Goal: Task Accomplishment & Management: Use online tool/utility

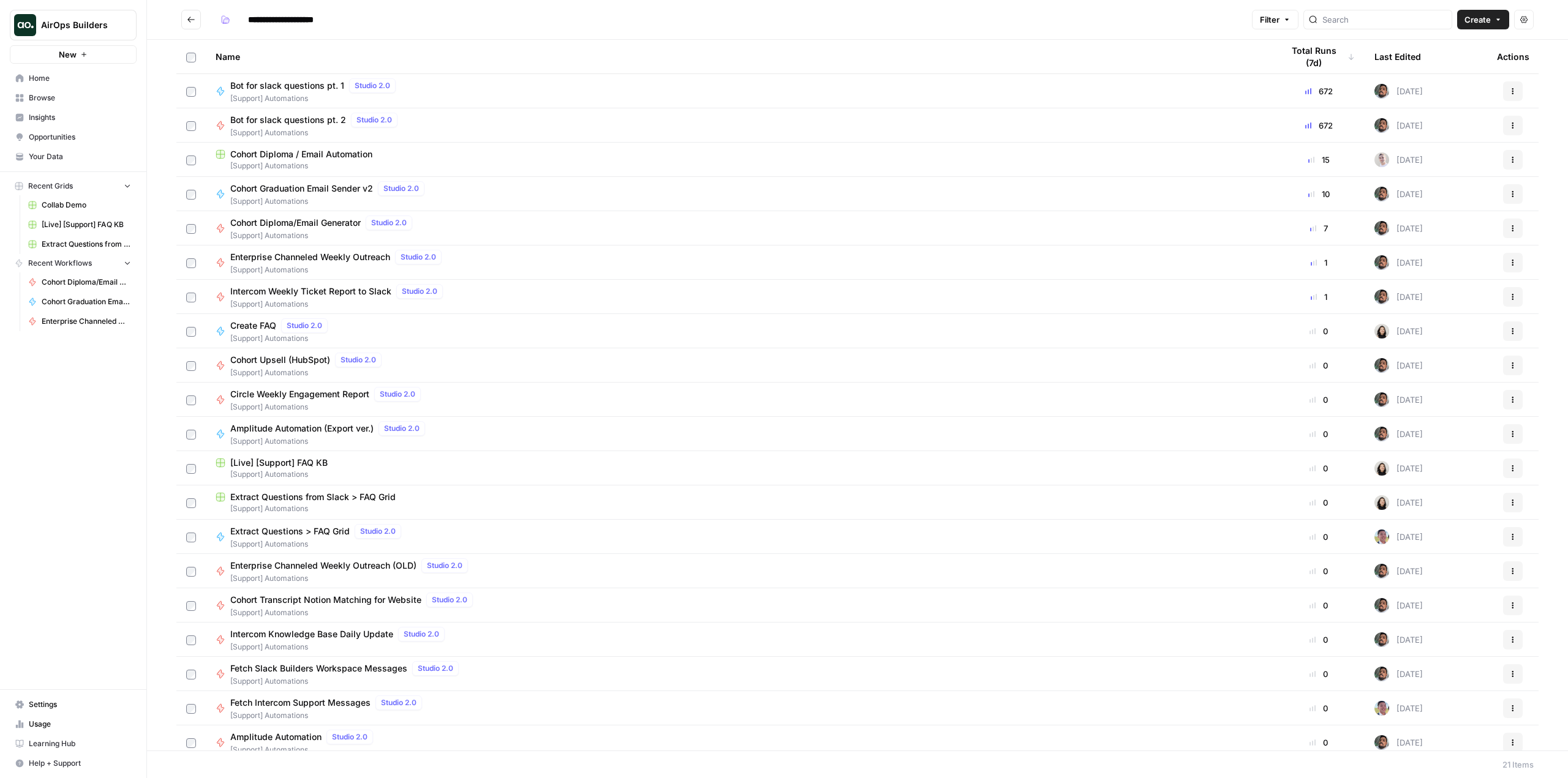
click at [33, 84] on link "Home" at bounding box center [73, 78] width 127 height 19
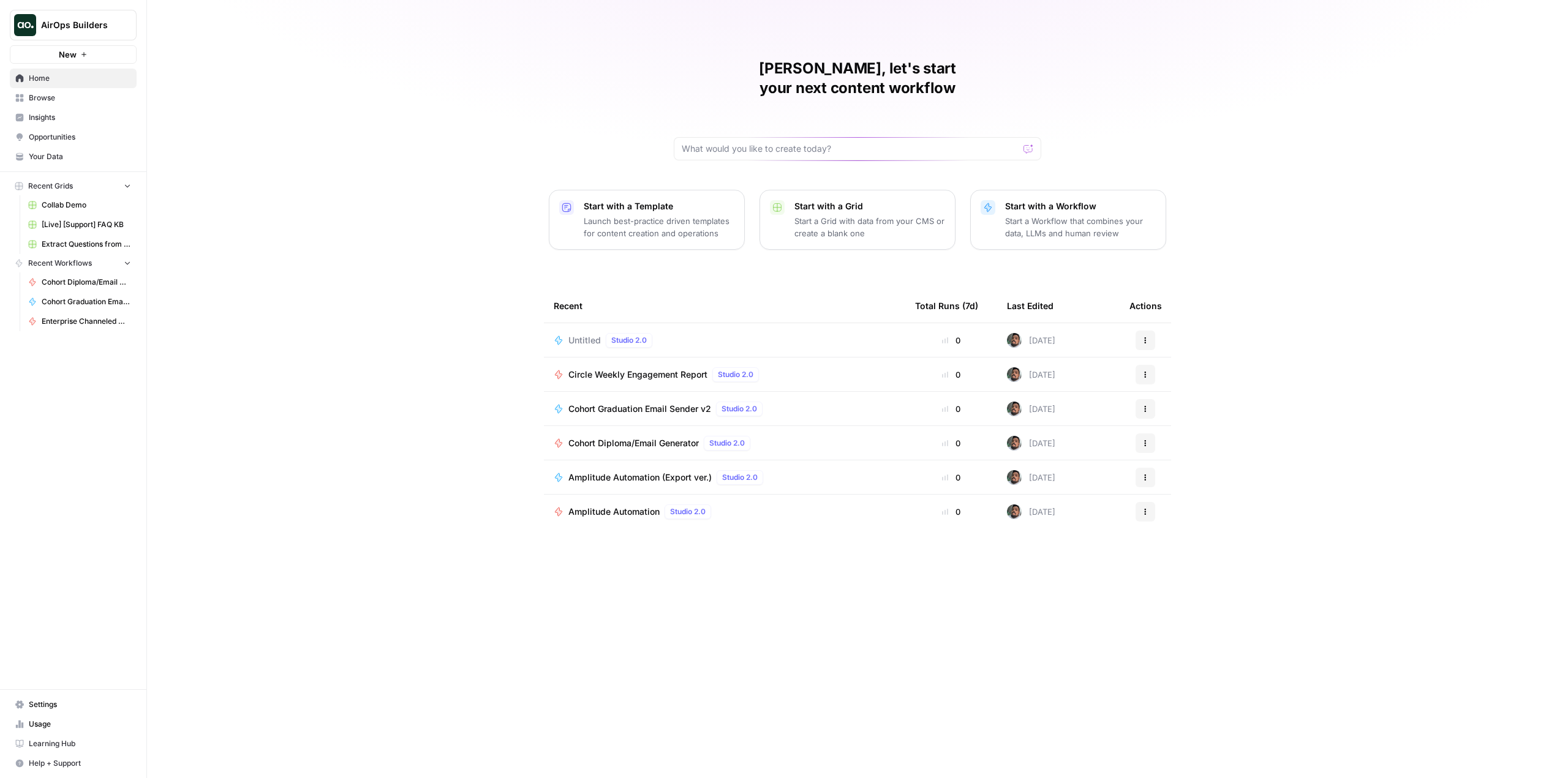
click at [814, 333] on div "Untitled Studio 2.0" at bounding box center [724, 341] width 342 height 15
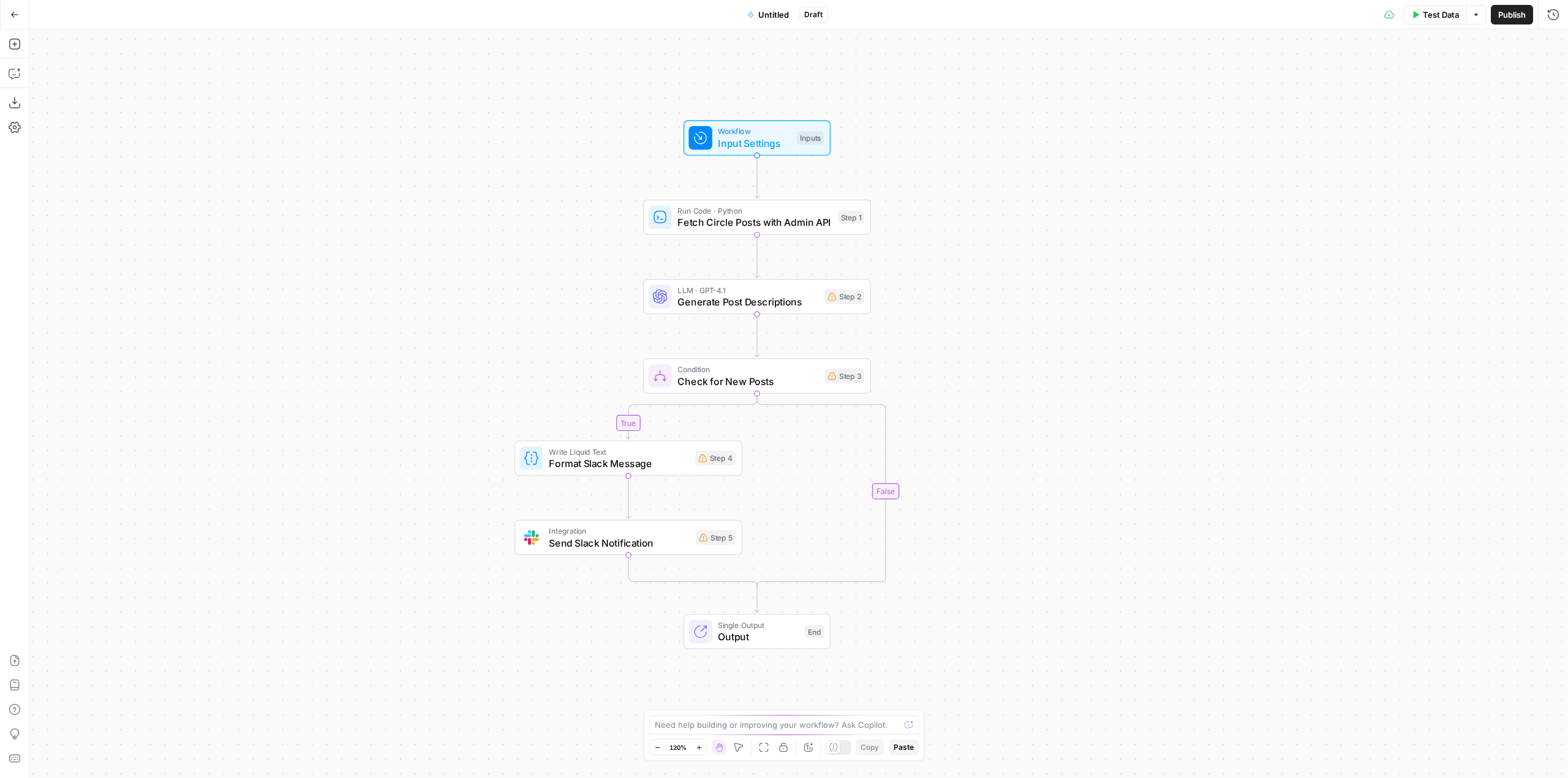
drag, startPoint x: 1146, startPoint y: 549, endPoint x: 1040, endPoint y: 530, distance: 107.7
click at [1040, 530] on div "true false Workflow Input Settings Inputs Run Code · Python Fetch Circle Posts …" at bounding box center [798, 403] width 1539 height 749
click at [744, 749] on button "Move" at bounding box center [739, 747] width 15 height 15
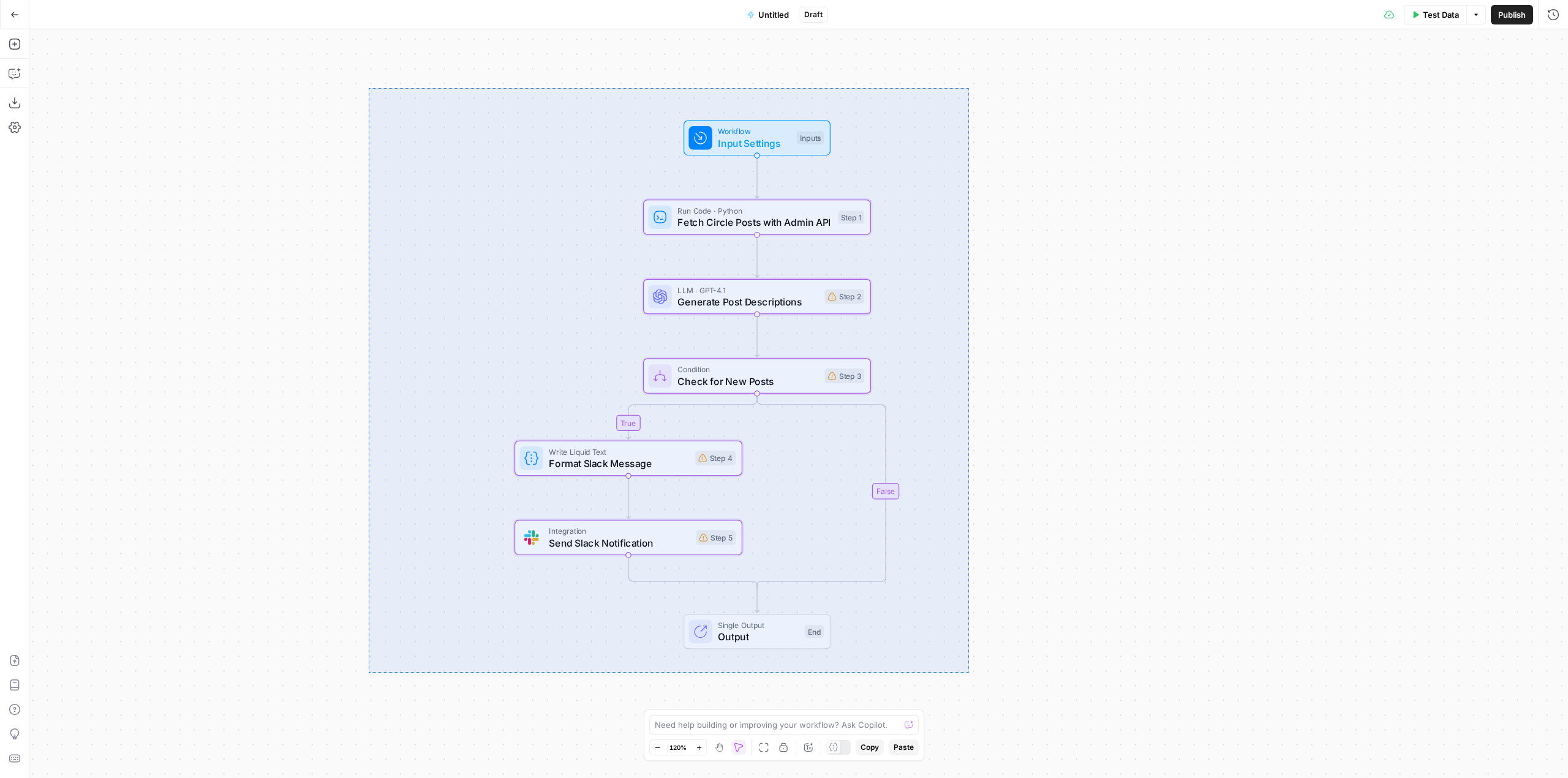
drag, startPoint x: 969, startPoint y: 673, endPoint x: 369, endPoint y: 88, distance: 838.0
click at [369, 88] on div "true false Workflow Input Settings Inputs Run Code · Python Fetch Circle Posts …" at bounding box center [798, 403] width 1539 height 749
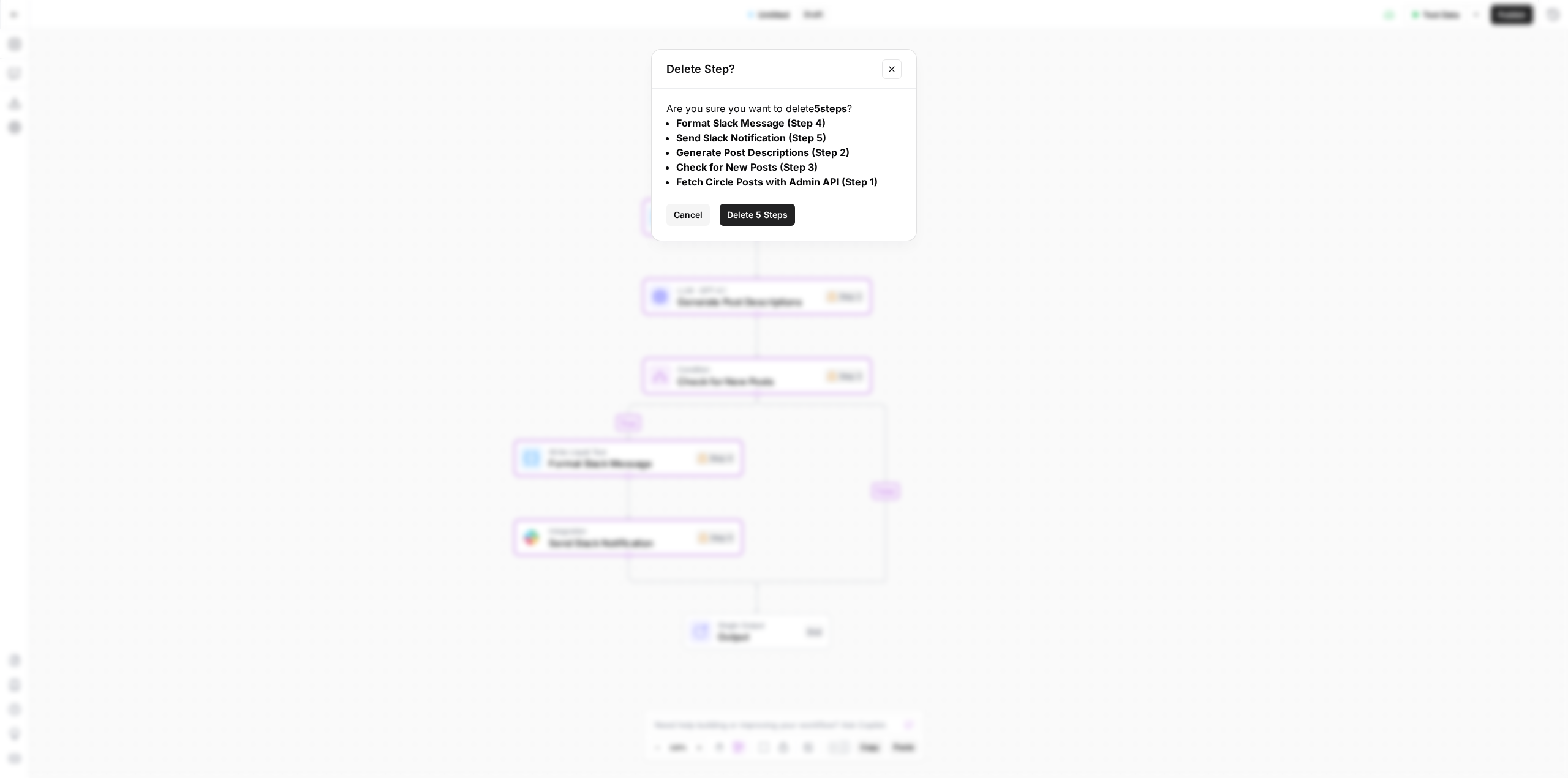
click button "Delete 5 Steps" at bounding box center [757, 215] width 75 height 22
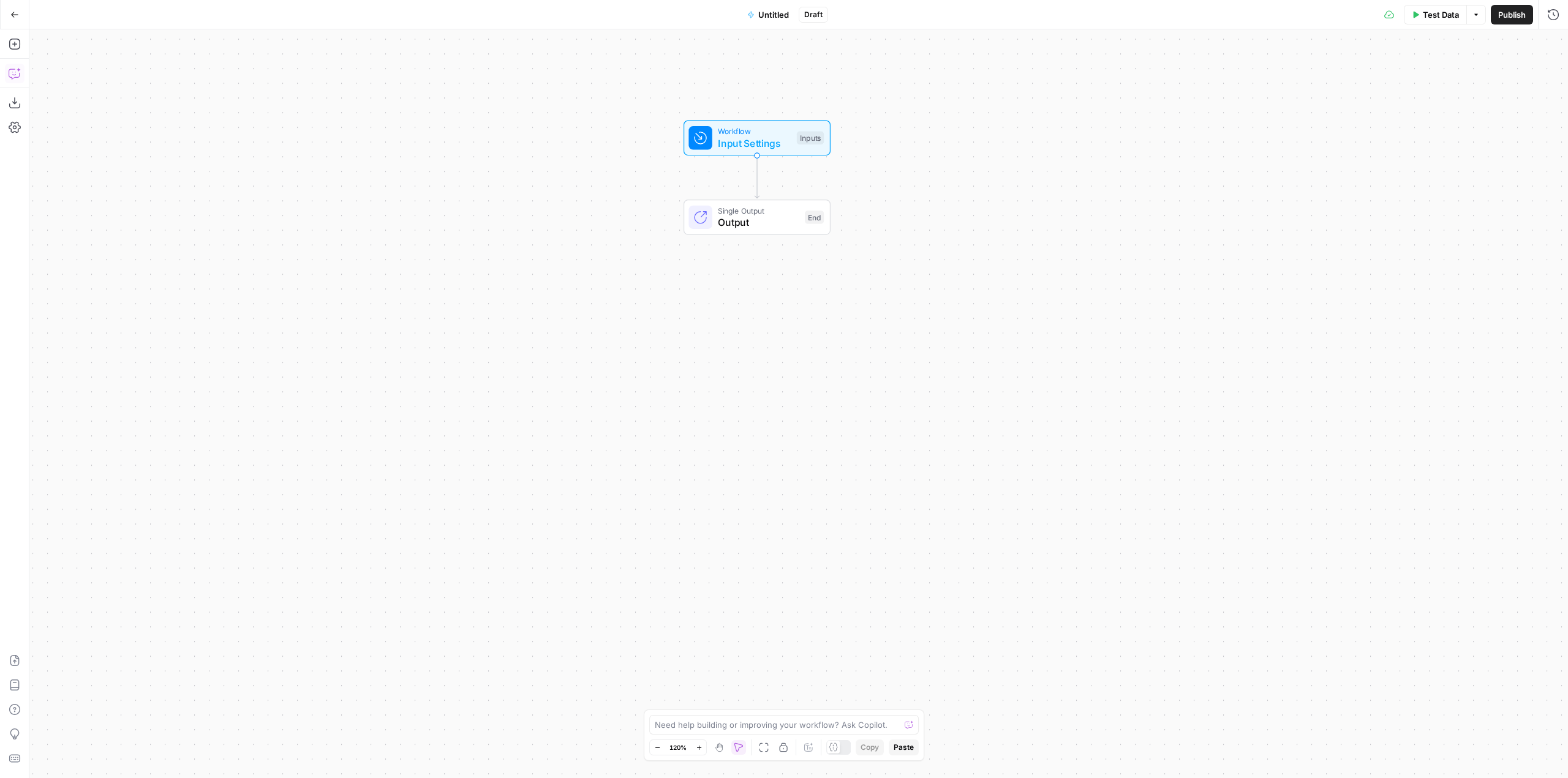
click at [14, 67] on icon "button" at bounding box center [15, 73] width 12 height 12
click at [153, 729] on textarea at bounding box center [165, 735] width 237 height 12
type textarea "U"
click at [491, 390] on div "Workflow Input Settings Inputs Single Output Output End" at bounding box center [798, 403] width 1539 height 749
click at [8, 34] on button "Add Steps" at bounding box center [14, 43] width 19 height 19
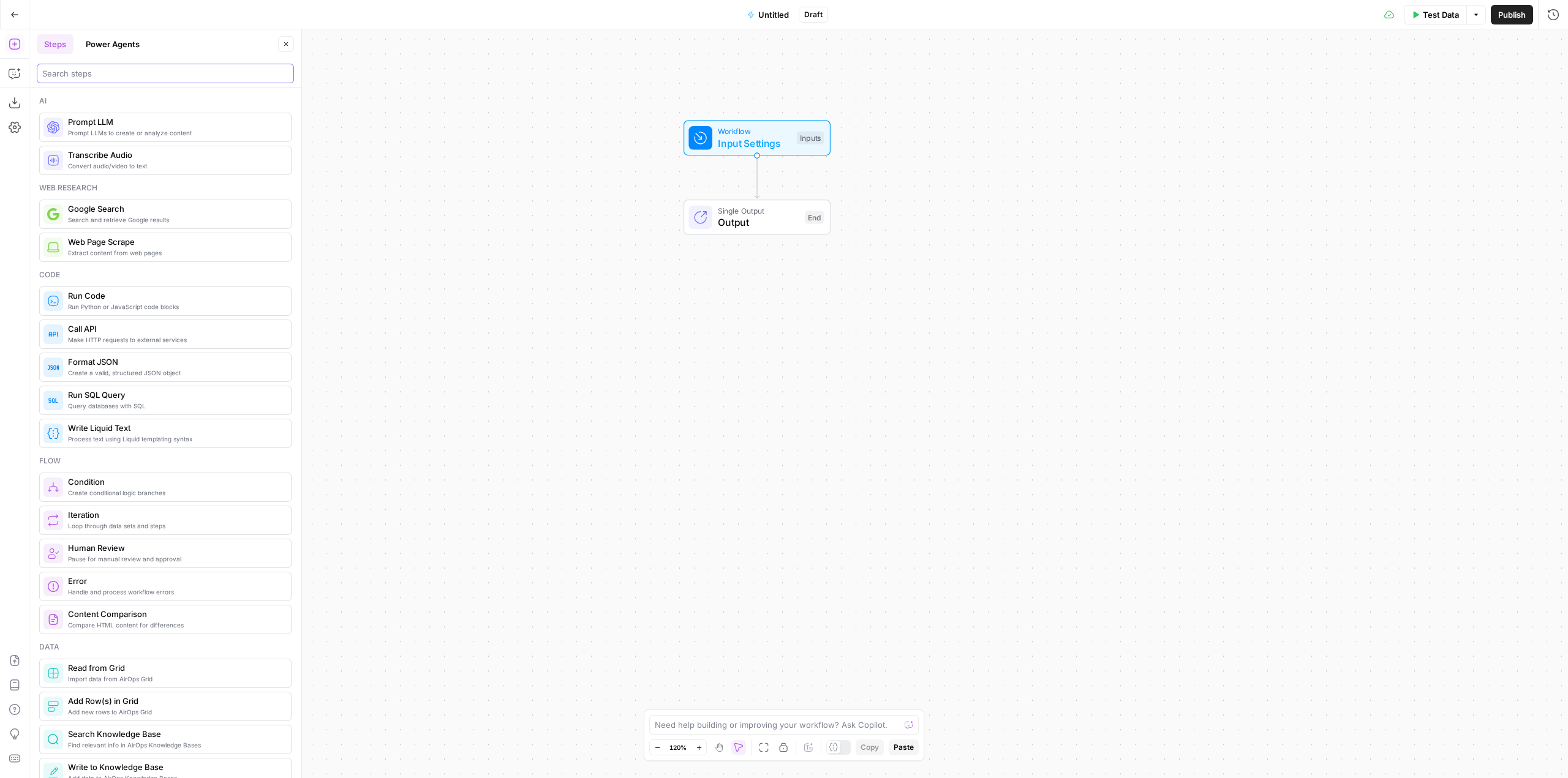
click at [140, 73] on input "search" at bounding box center [165, 73] width 246 height 12
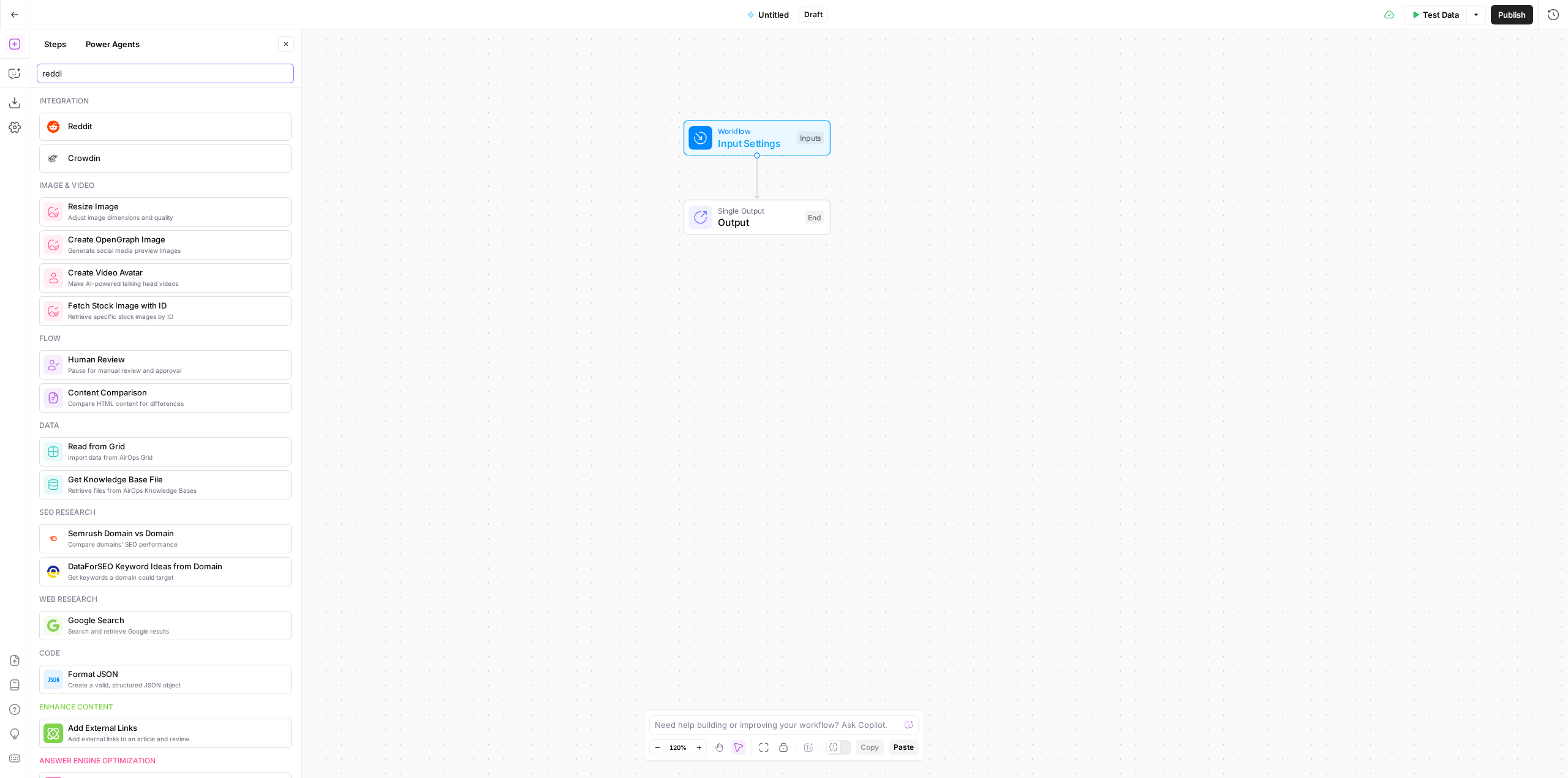
type input "reddi"
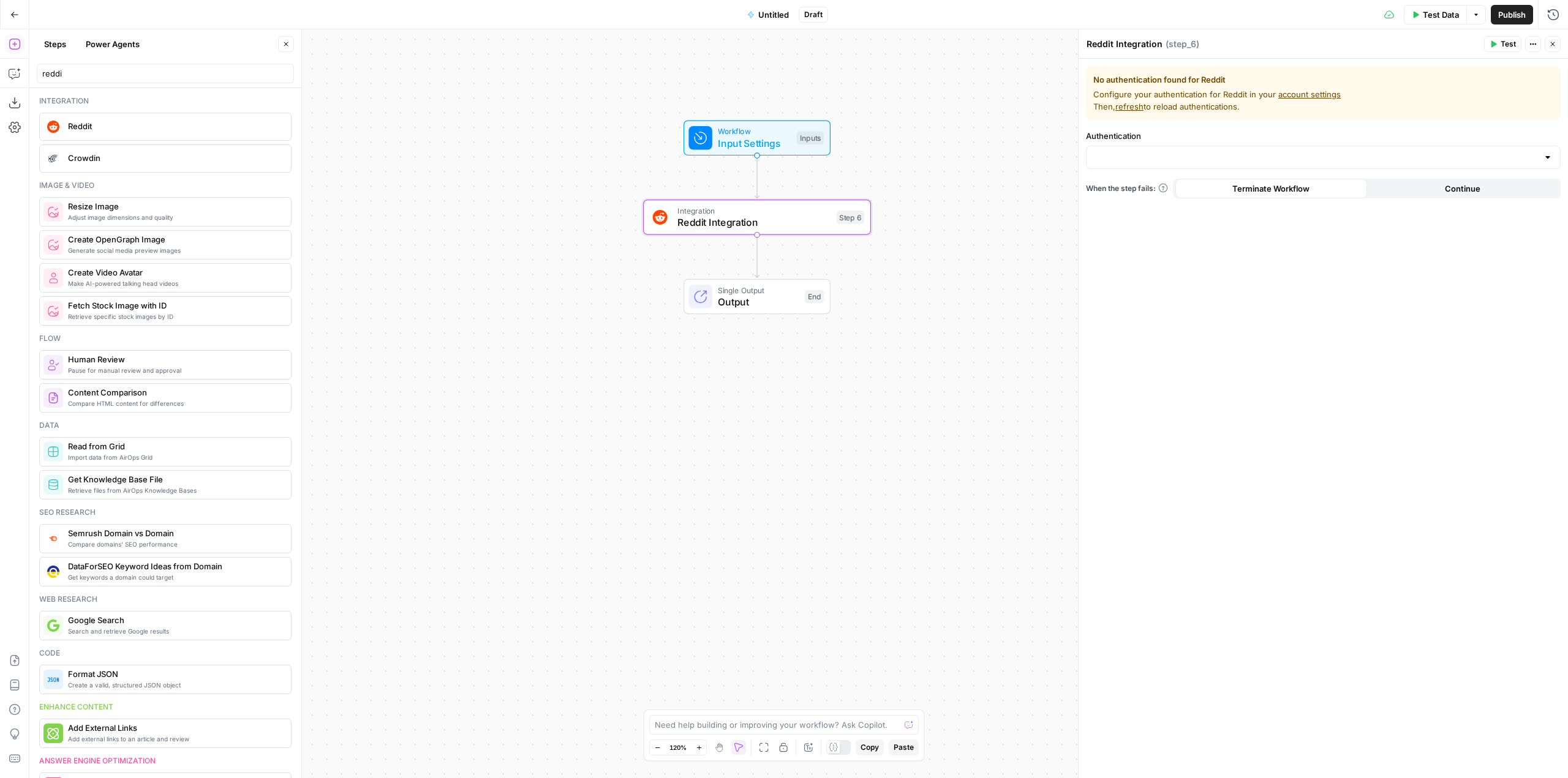
click at [1224, 150] on div at bounding box center [1324, 157] width 475 height 23
click at [1176, 235] on form "No authentication found for Reddit Configure your authentication for Reddit in …" at bounding box center [1323, 418] width 490 height 719
click at [1152, 163] on div at bounding box center [1324, 157] width 475 height 23
click at [1130, 194] on button "﹢ Create New" at bounding box center [1323, 188] width 464 height 17
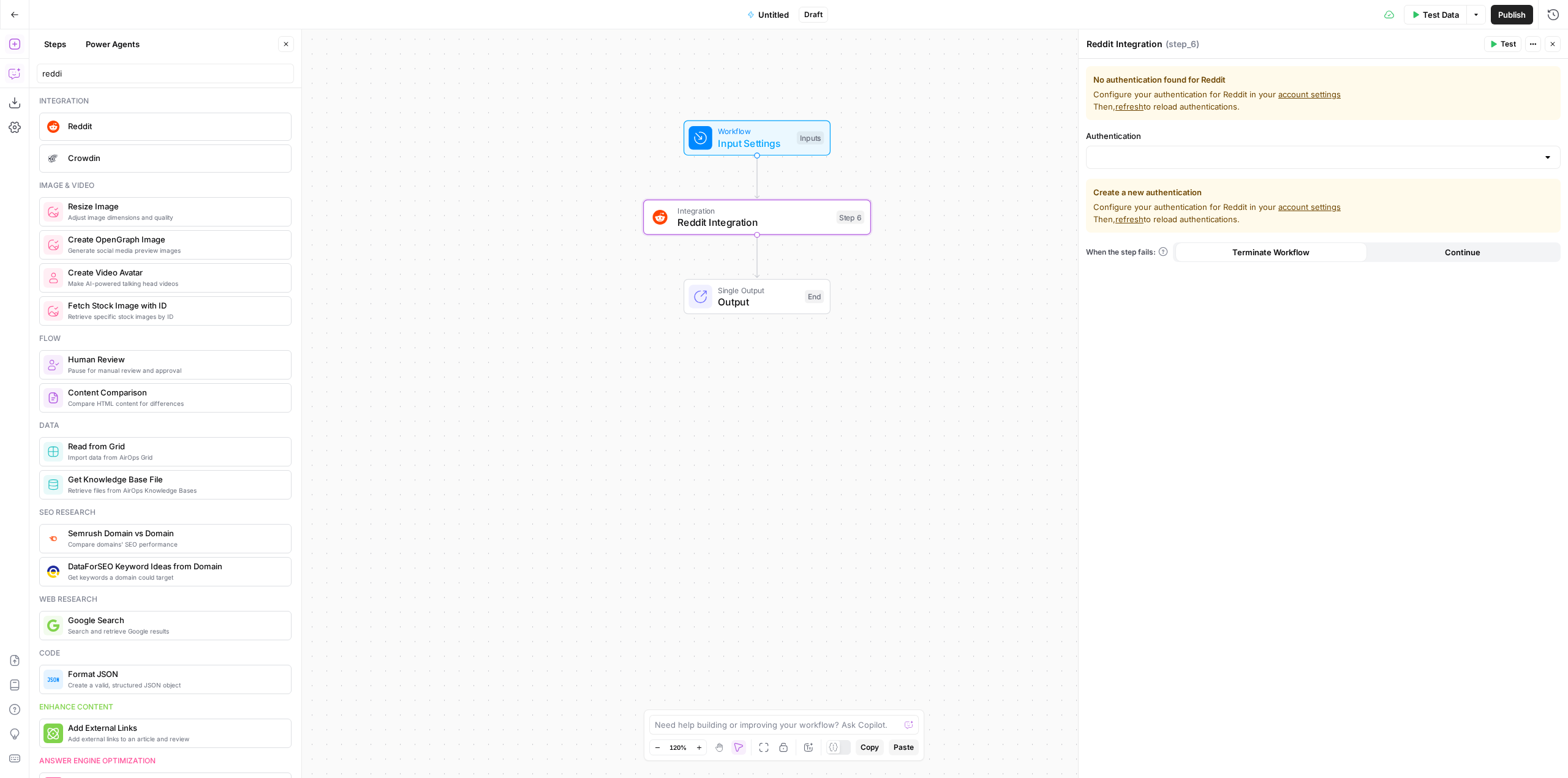
click at [17, 79] on button "Copilot" at bounding box center [14, 73] width 19 height 19
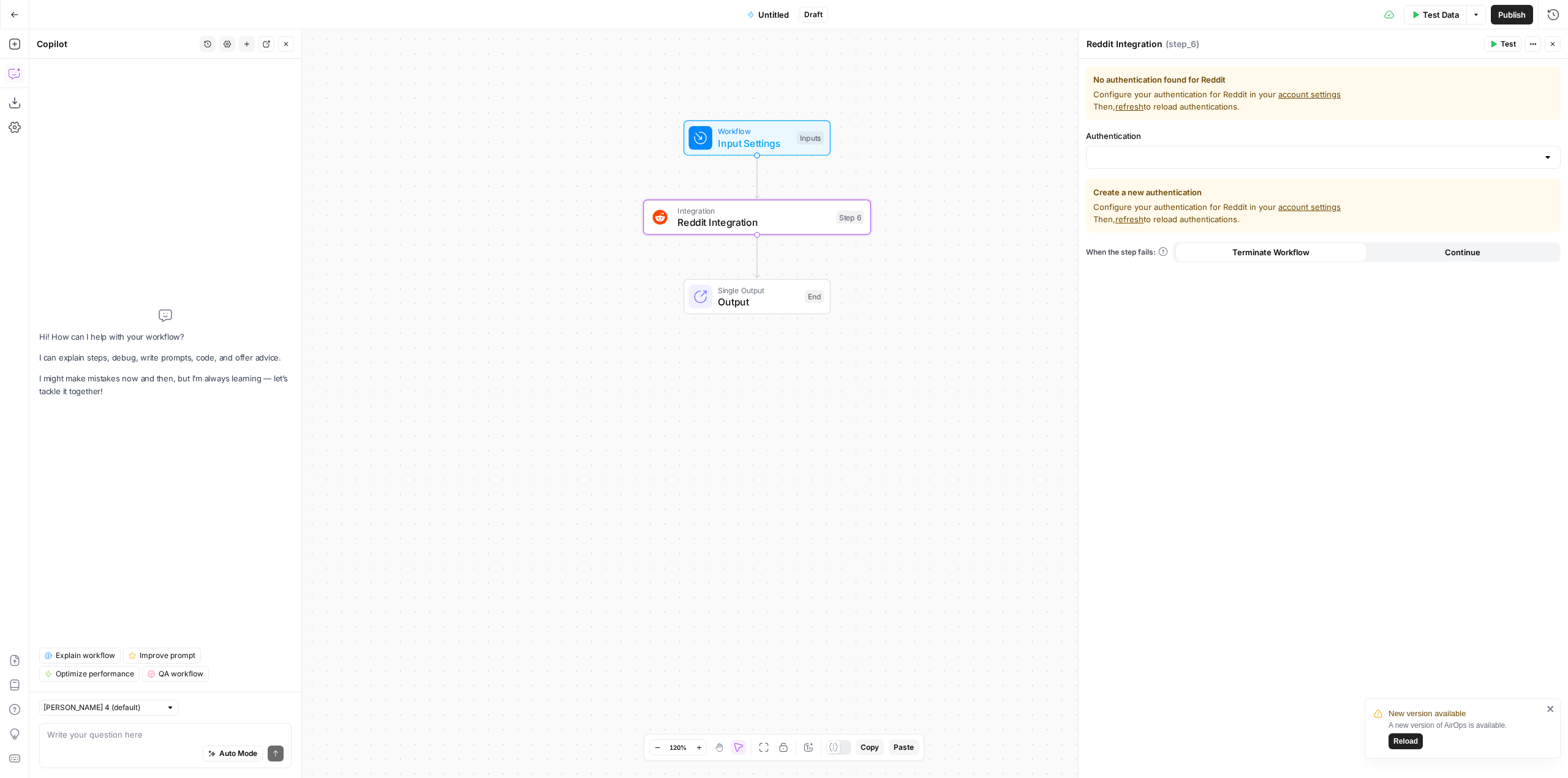
click at [193, 744] on div "Auto Mode Send" at bounding box center [165, 754] width 237 height 27
type textarea "what can the reddit integration do?"
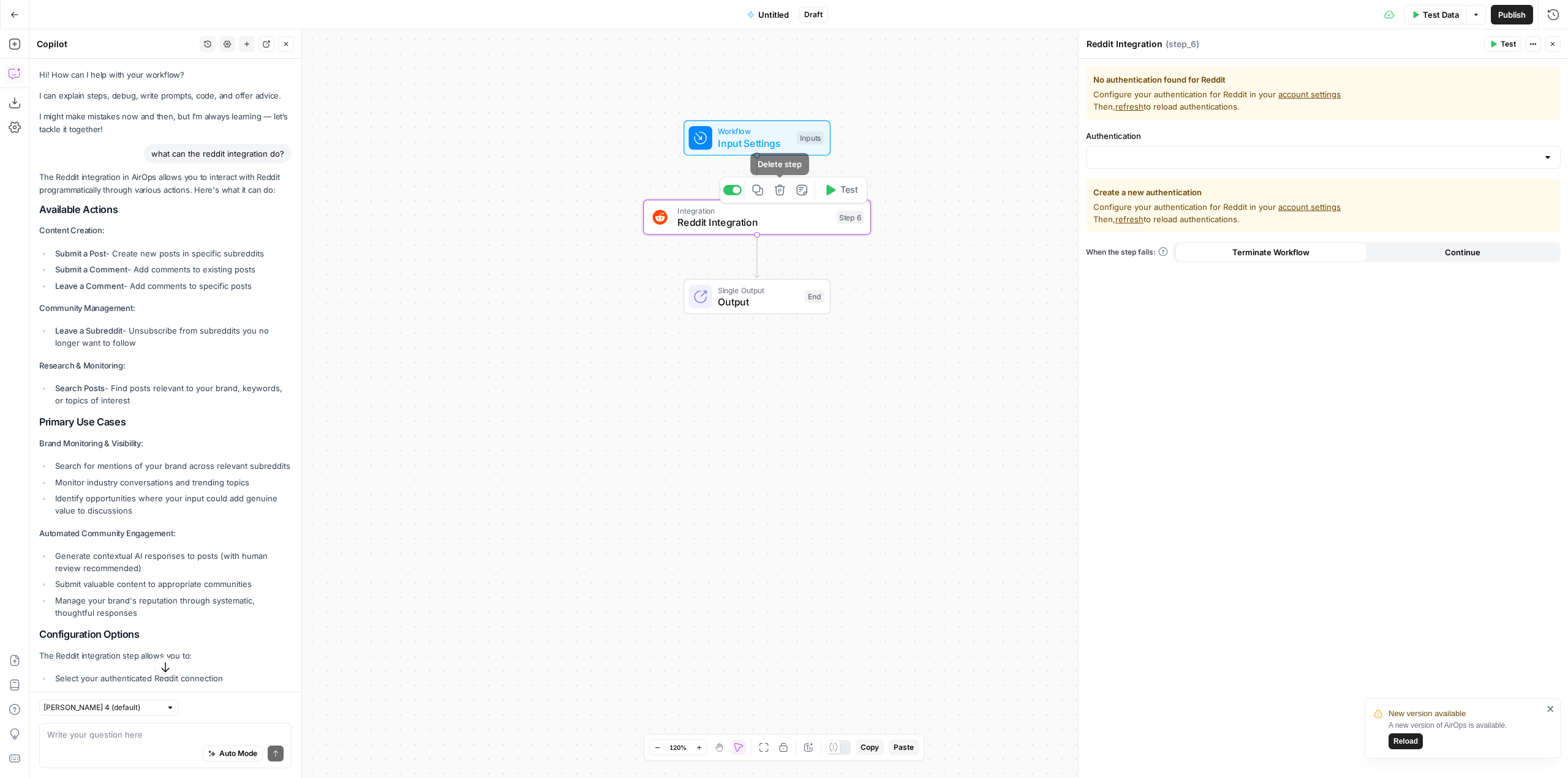
click at [782, 188] on icon "button" at bounding box center [780, 189] width 11 height 11
click at [760, 149] on button "Delete Step" at bounding box center [751, 156] width 63 height 22
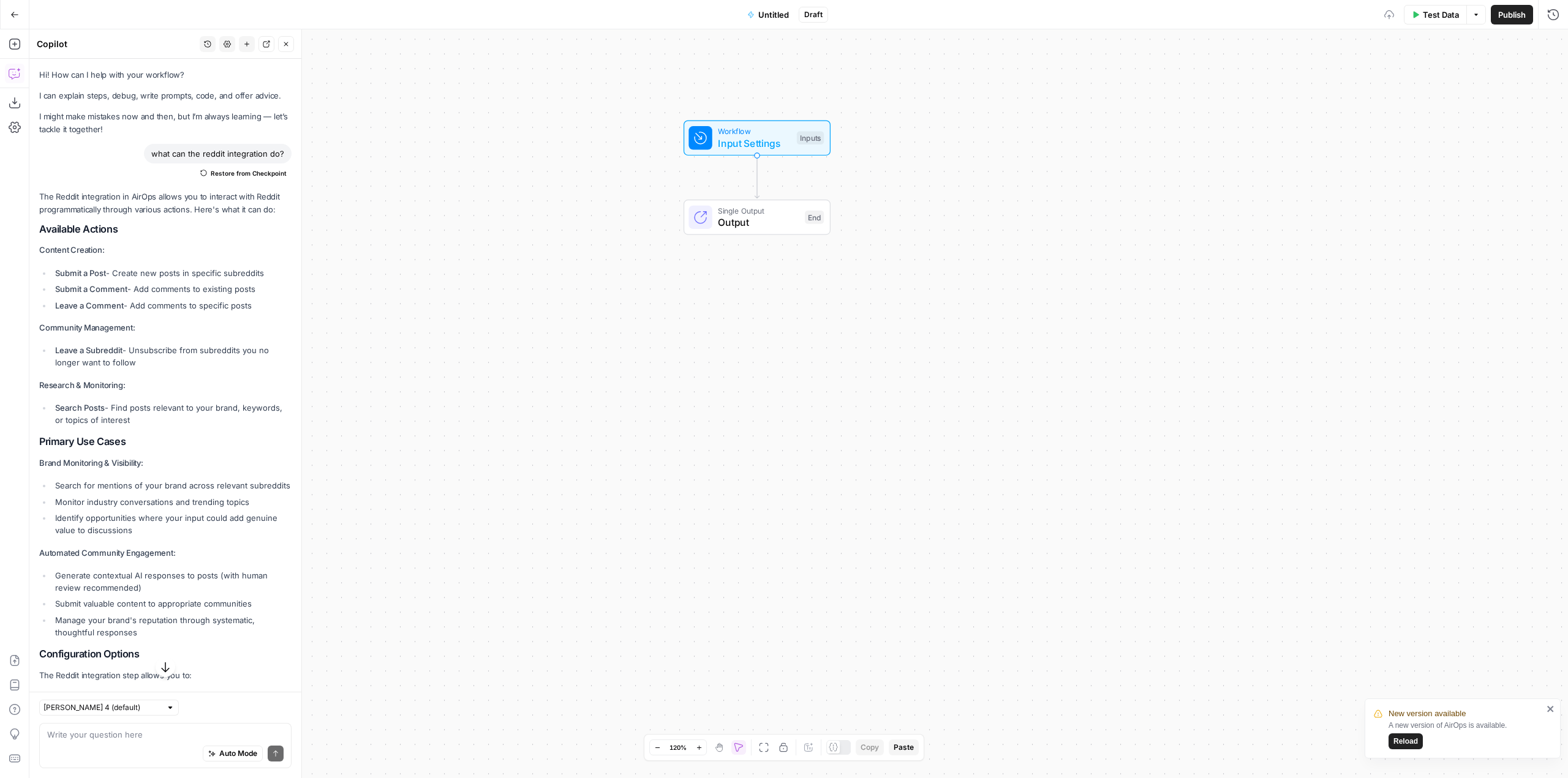
click at [29, 49] on header "Copilot History Settings New chat Detach Close" at bounding box center [165, 44] width 272 height 29
click at [25, 49] on div "Add Steps Copilot Download as JSON Settings Import JSON AirOps Academy Help Giv…" at bounding box center [15, 403] width 29 height 749
click at [16, 49] on icon "button" at bounding box center [15, 44] width 12 height 12
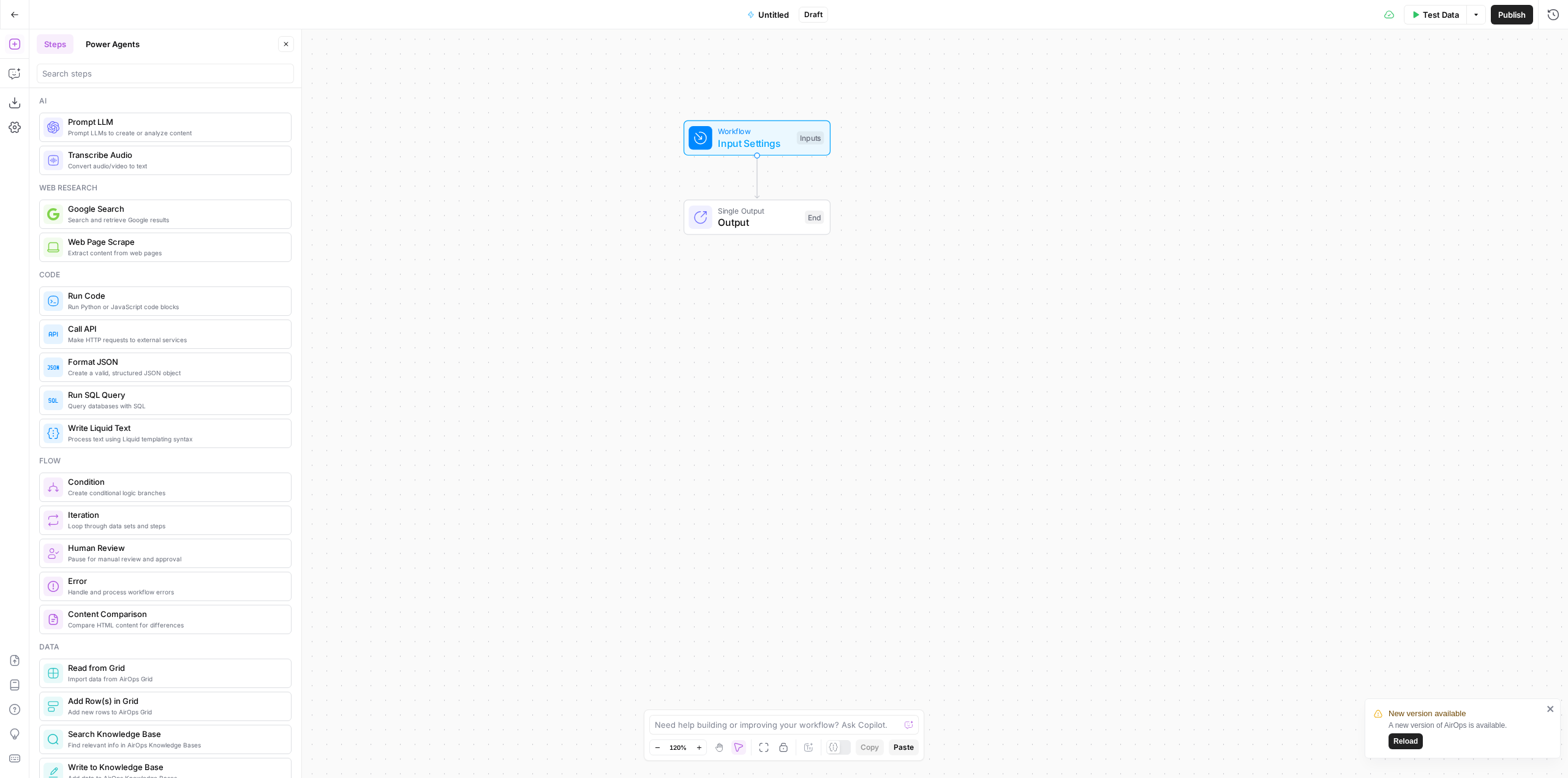
click at [139, 79] on div at bounding box center [165, 73] width 257 height 19
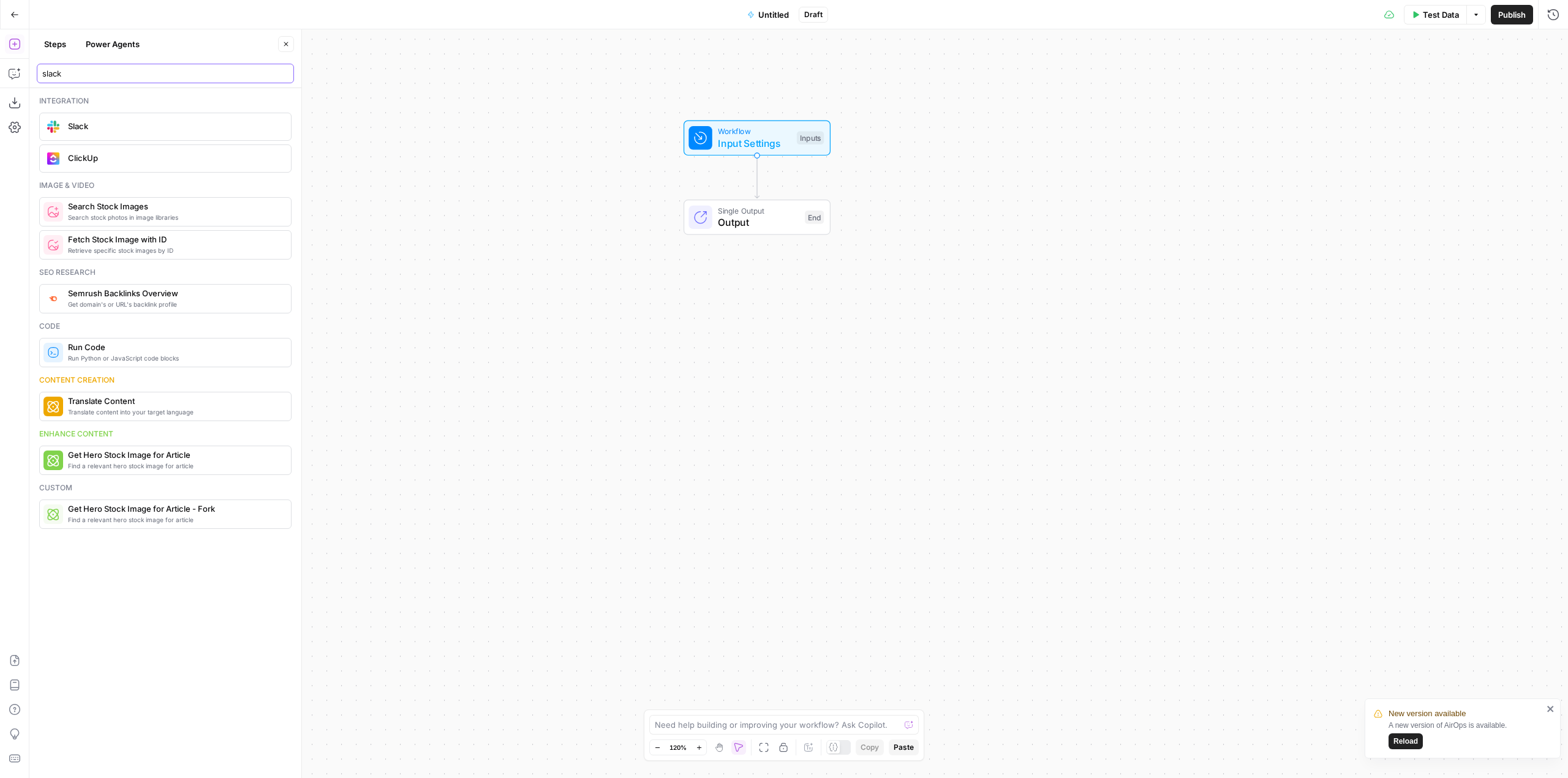
type input "slack"
click at [1219, 74] on label "Authentication" at bounding box center [1324, 72] width 475 height 12
click at [1219, 87] on input "Authentication" at bounding box center [1316, 93] width 444 height 12
click at [1203, 85] on div at bounding box center [1324, 93] width 475 height 23
click at [1150, 119] on span "Slack 1" at bounding box center [1321, 124] width 449 height 12
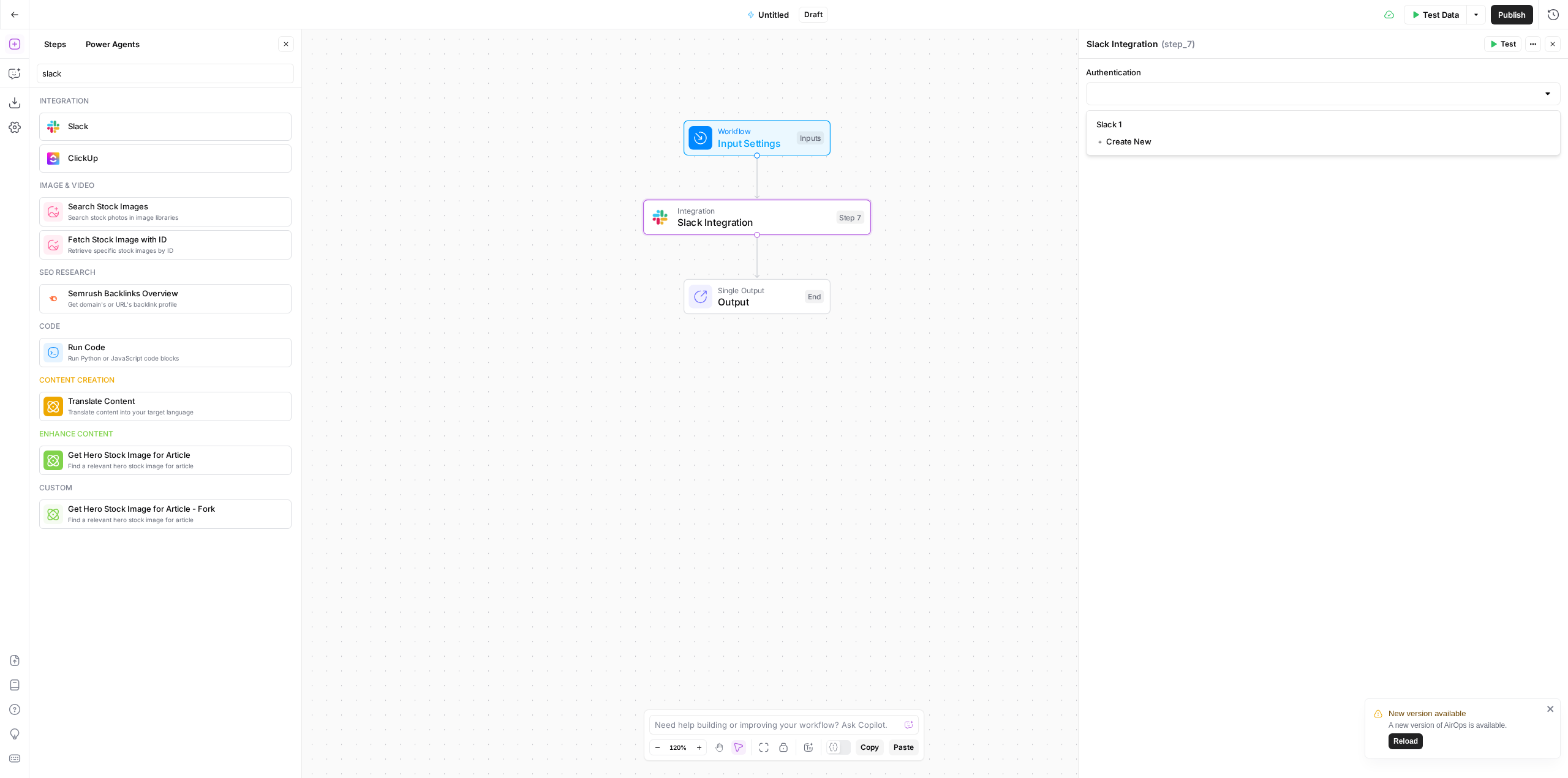
type input "Slack 1"
click at [1182, 149] on div at bounding box center [1324, 143] width 475 height 23
click at [14, 67] on button "Copilot" at bounding box center [14, 73] width 19 height 19
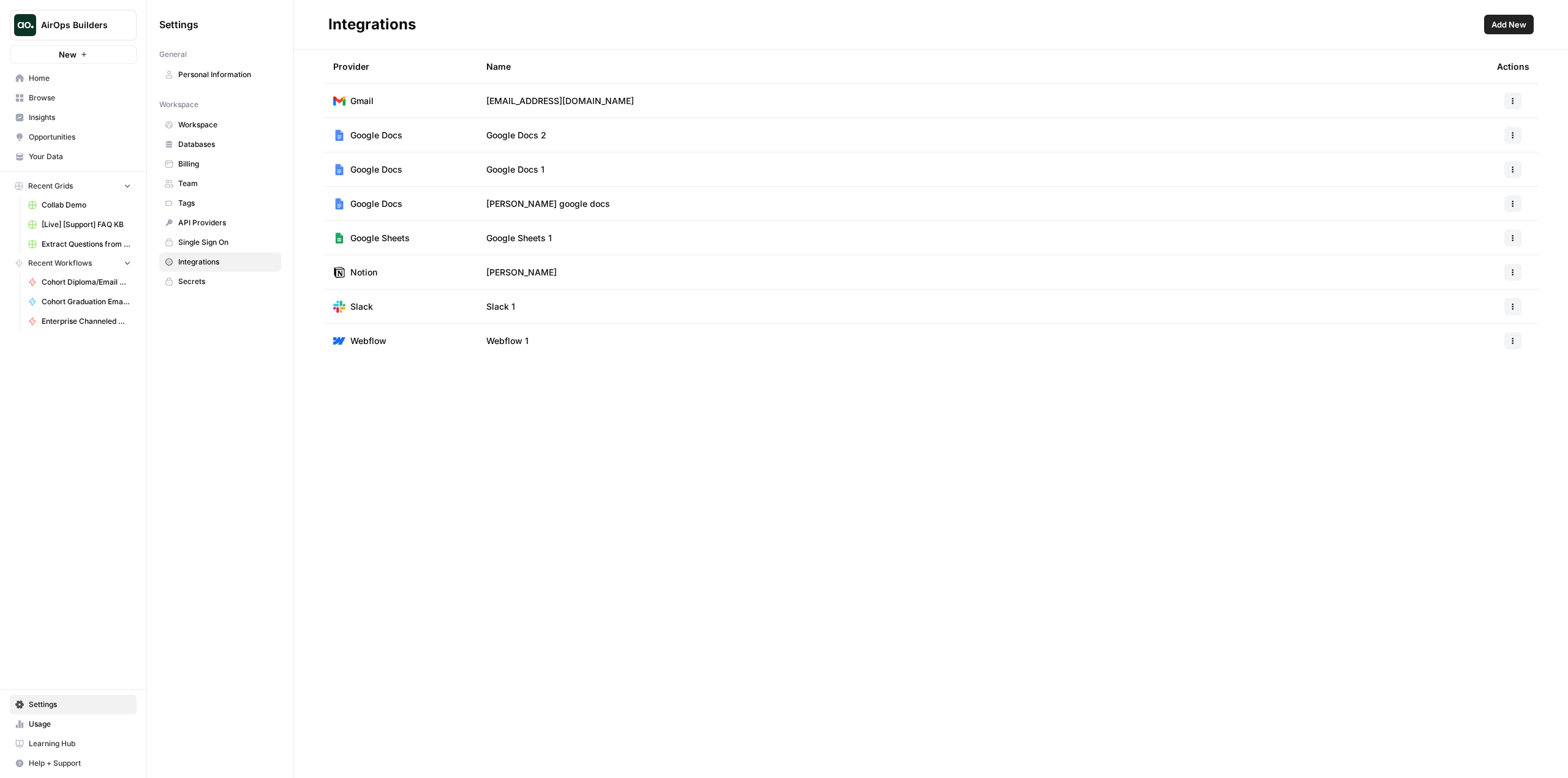
click at [1515, 20] on span "Add New" at bounding box center [1509, 25] width 35 height 12
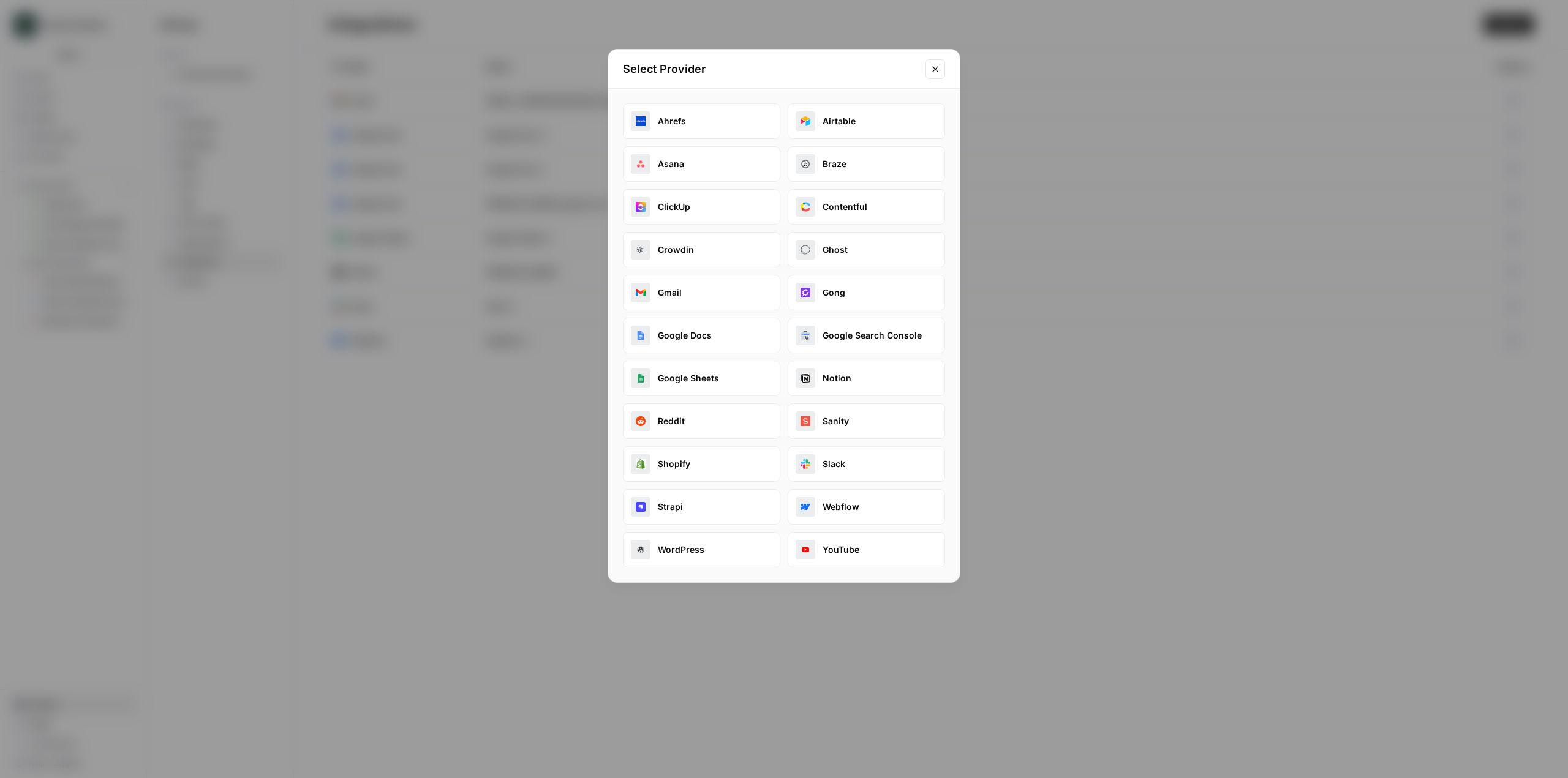
click at [708, 415] on button "Reddit" at bounding box center [702, 421] width 157 height 35
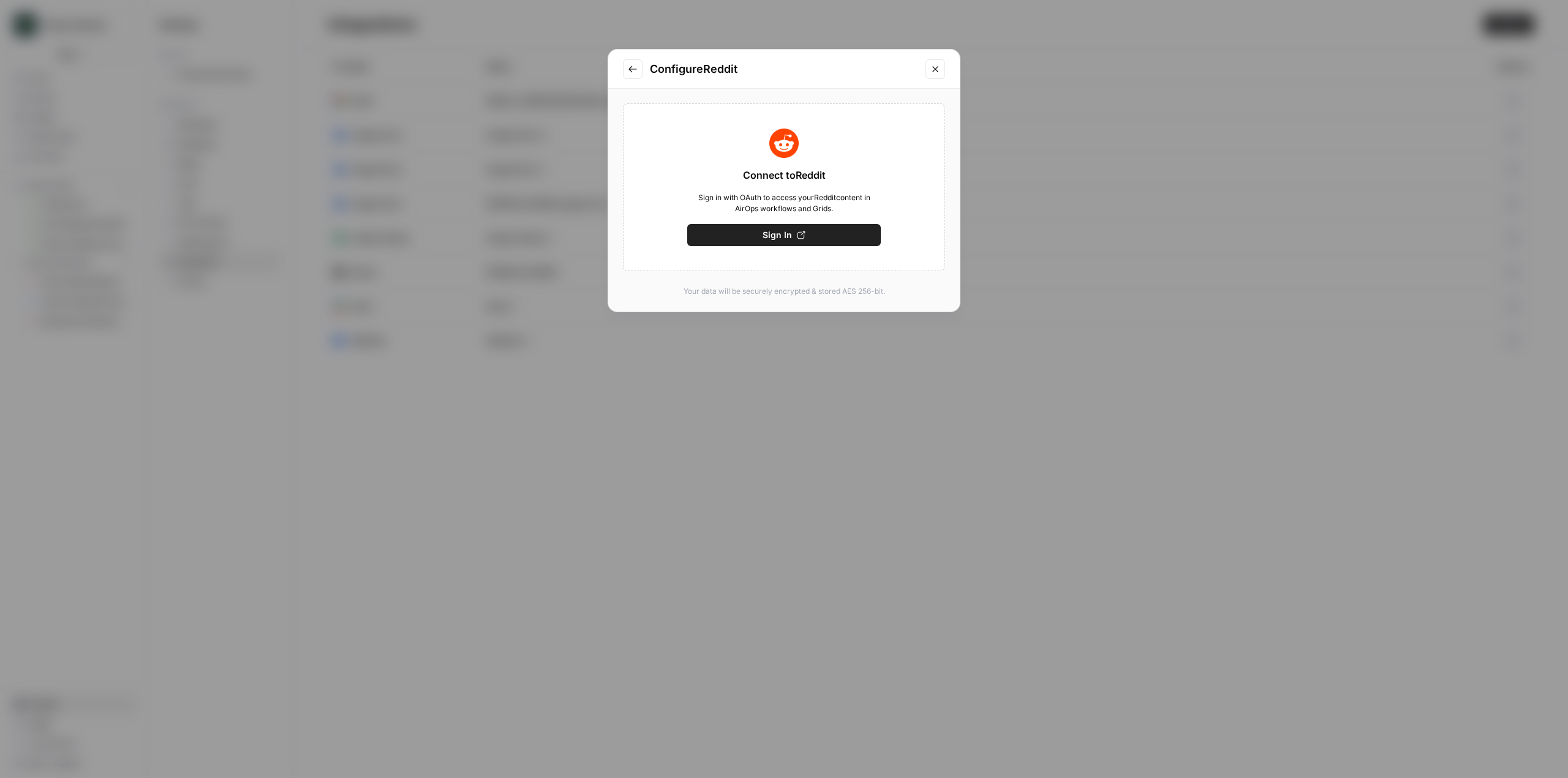
click at [810, 237] on button "Sign In" at bounding box center [784, 235] width 193 height 22
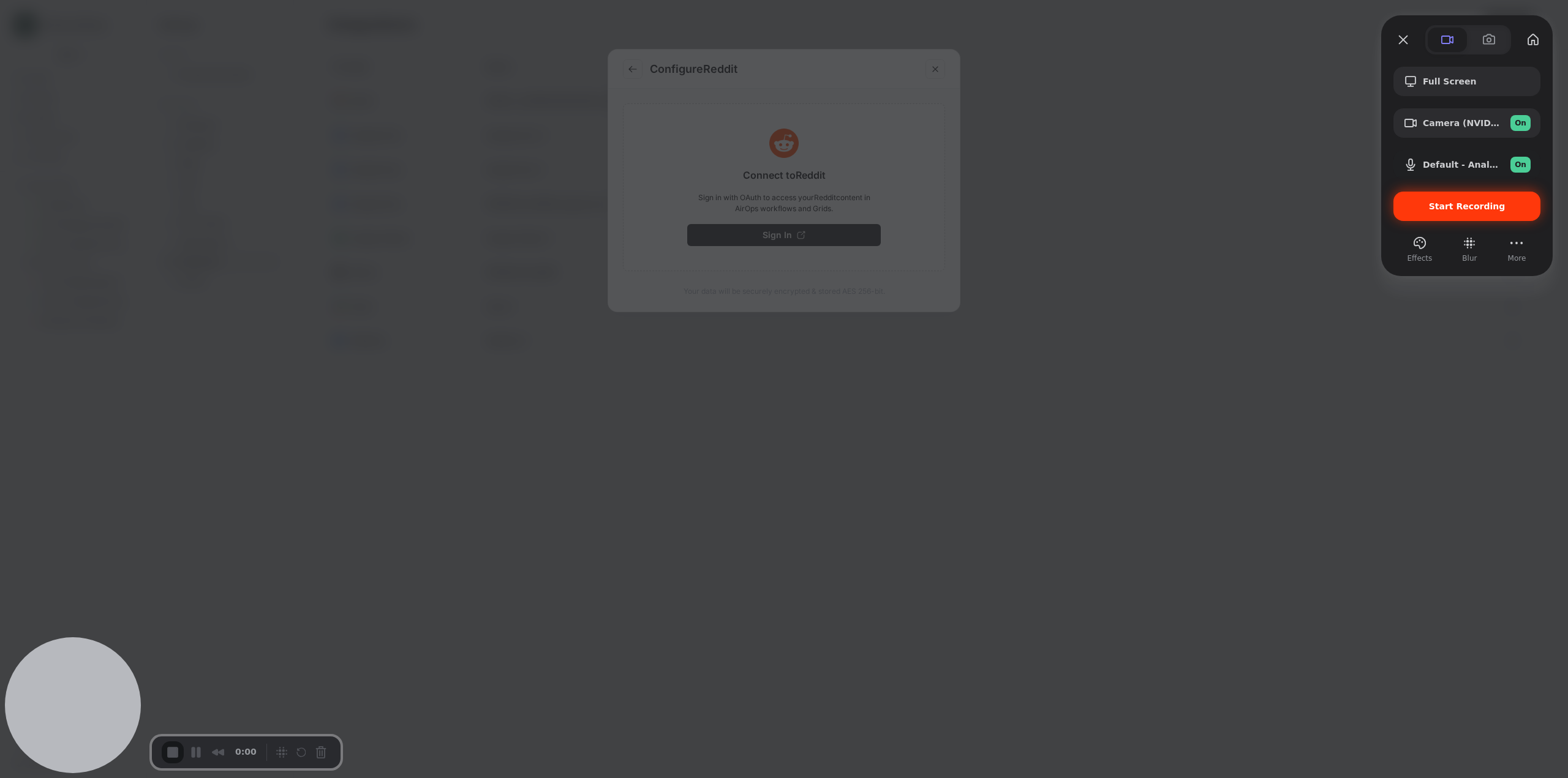
click at [1457, 212] on div "Start Recording" at bounding box center [1467, 206] width 147 height 29
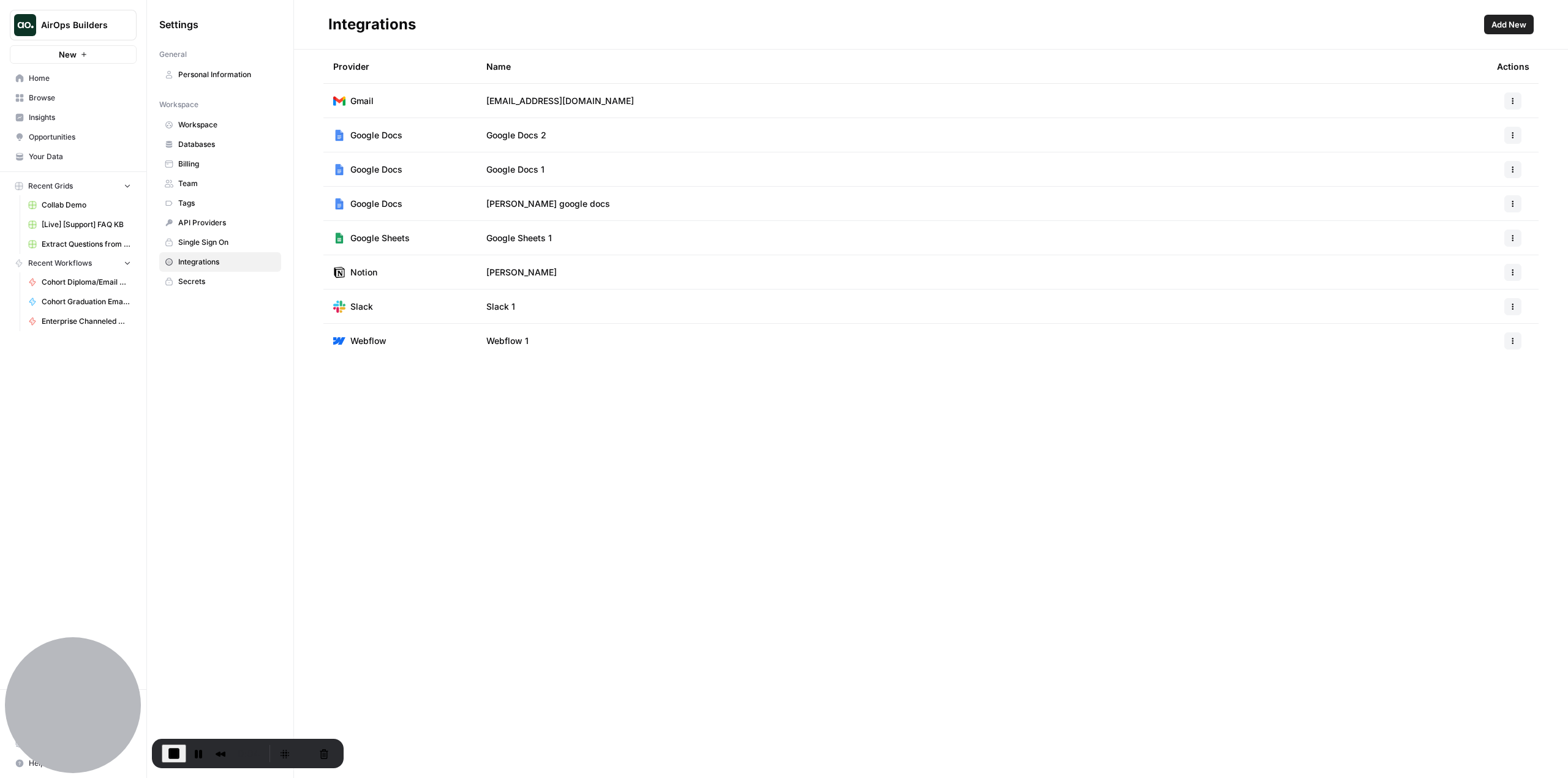
click at [1505, 31] on button "Add New" at bounding box center [1509, 24] width 49 height 19
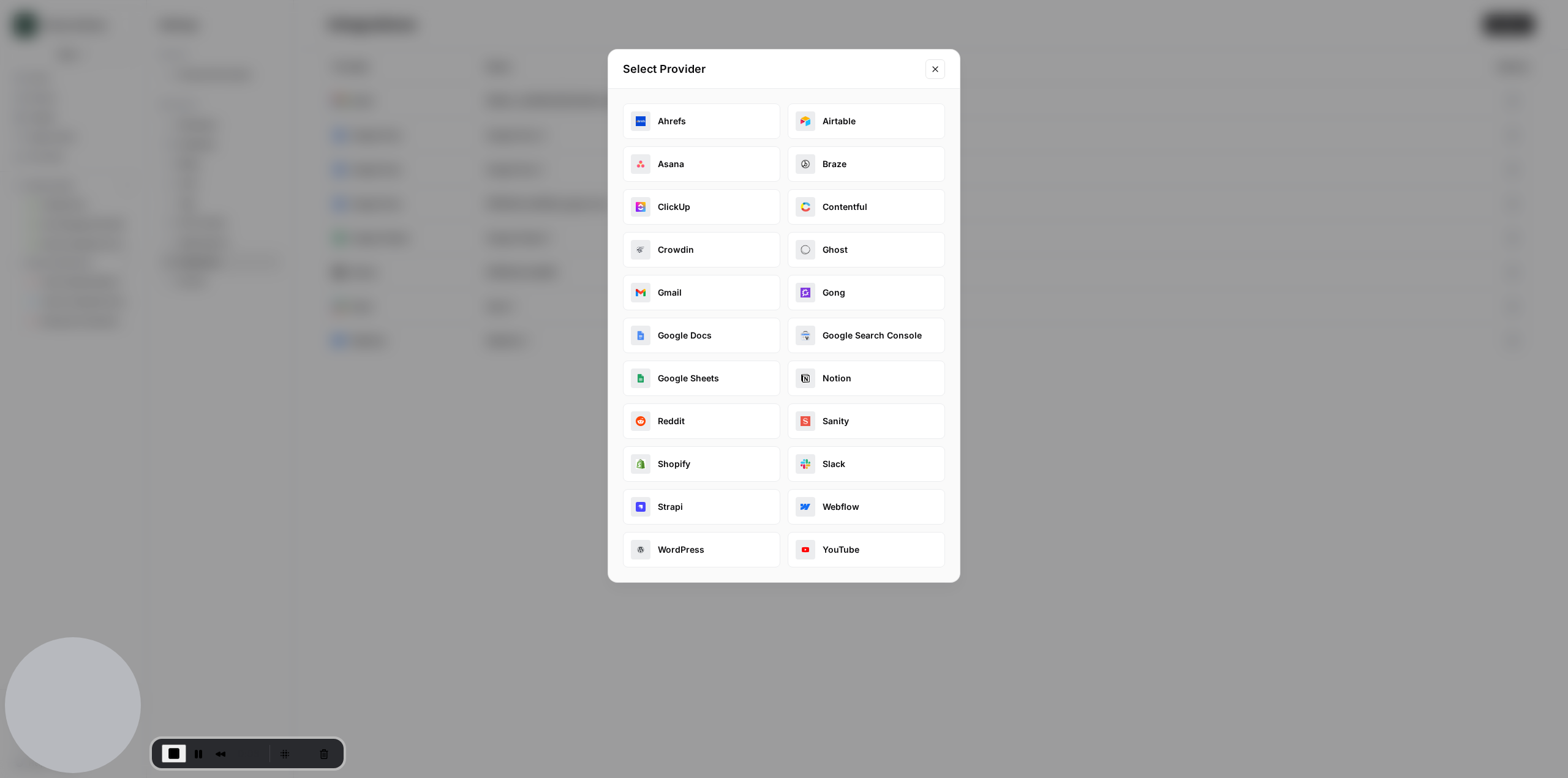
click at [703, 419] on button "Reddit" at bounding box center [702, 421] width 157 height 35
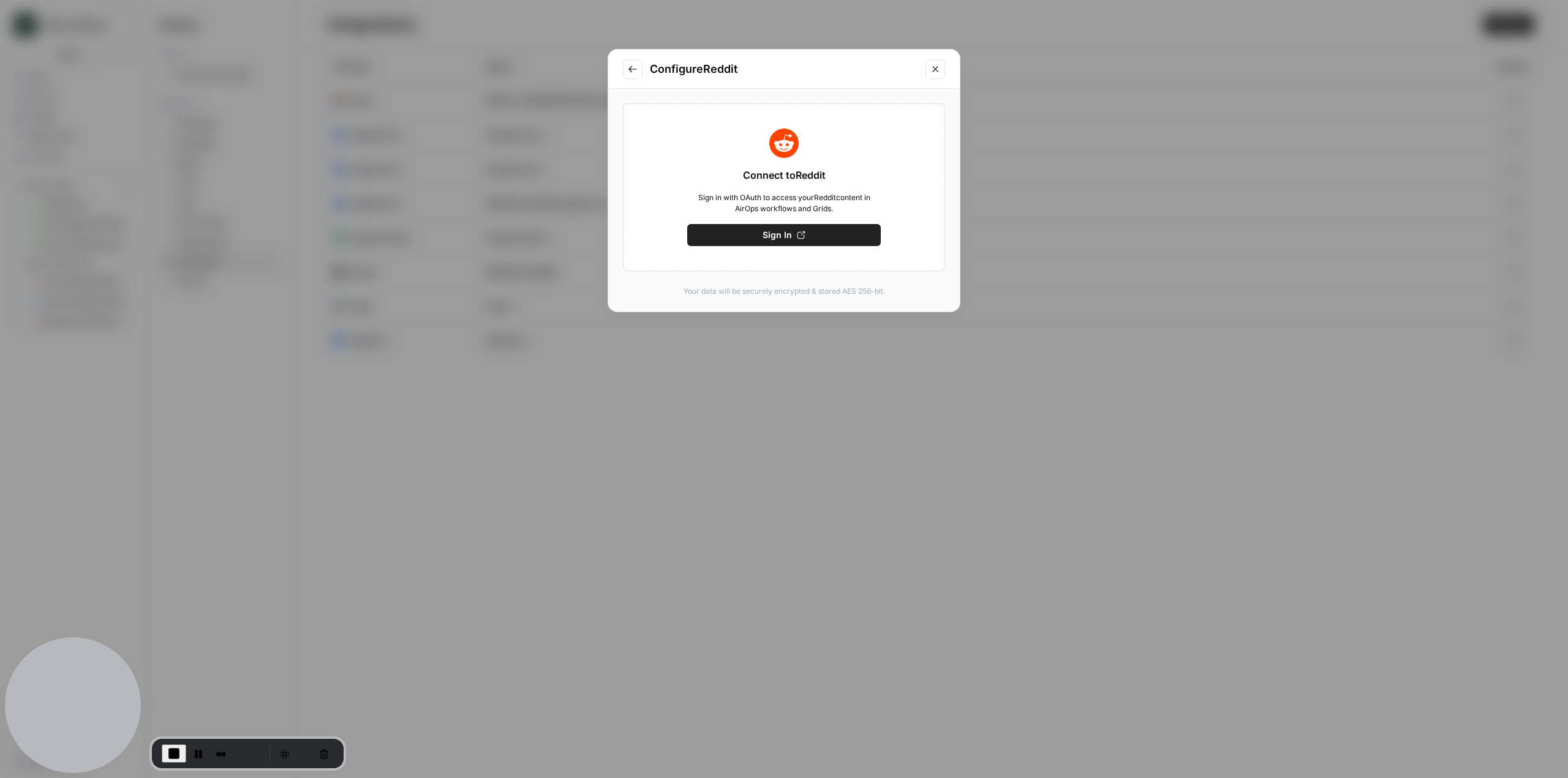
click at [810, 240] on button "Sign In" at bounding box center [784, 235] width 193 height 22
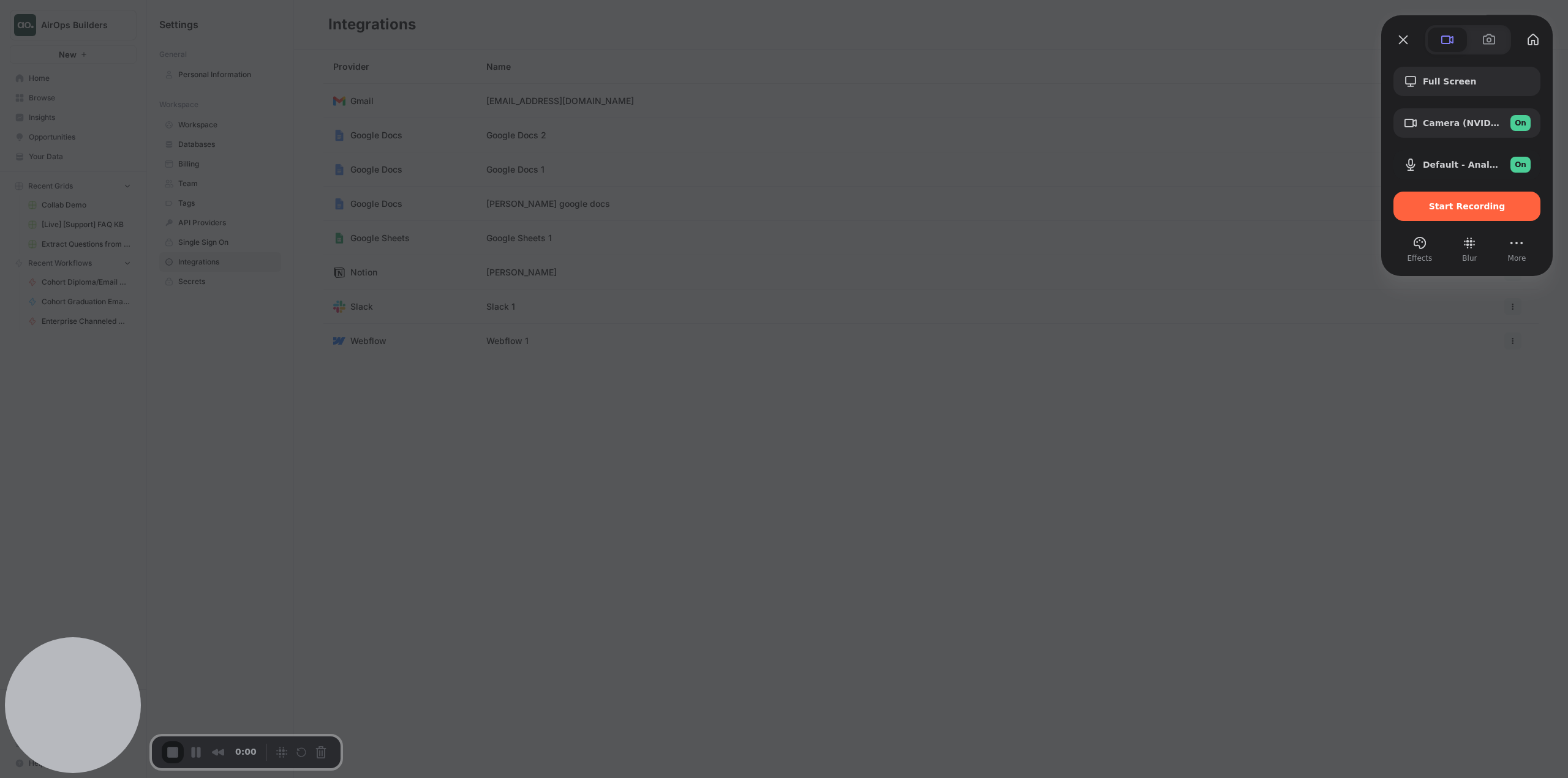
click at [344, 409] on div at bounding box center [784, 389] width 1568 height 778
